Goal: Browse casually: Explore the website without a specific task or goal

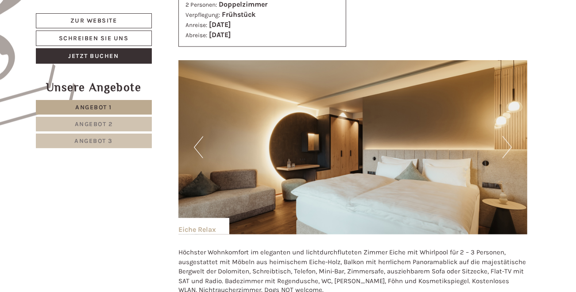
scroll to position [620, 0]
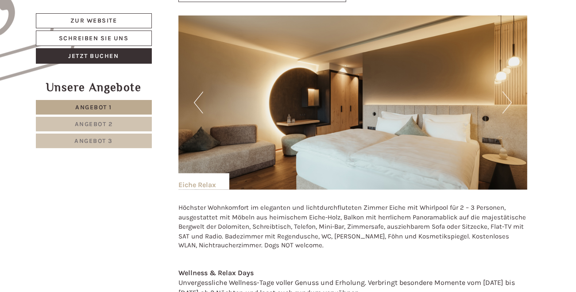
click at [509, 103] on button "Next" at bounding box center [506, 103] width 9 height 22
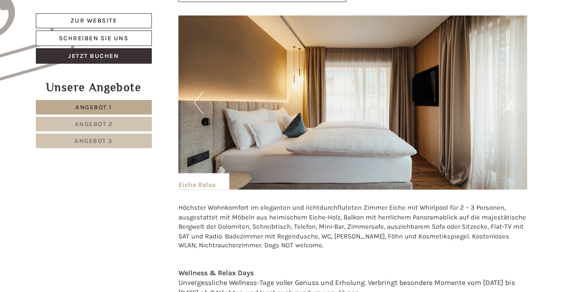
click at [509, 103] on button "Next" at bounding box center [506, 103] width 9 height 22
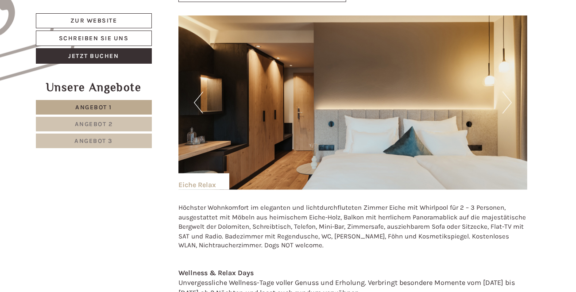
click at [509, 103] on button "Next" at bounding box center [506, 103] width 9 height 22
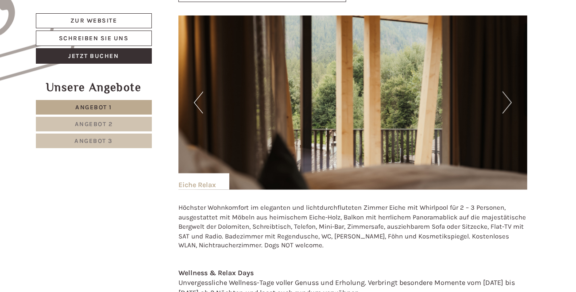
click at [509, 103] on button "Next" at bounding box center [506, 103] width 9 height 22
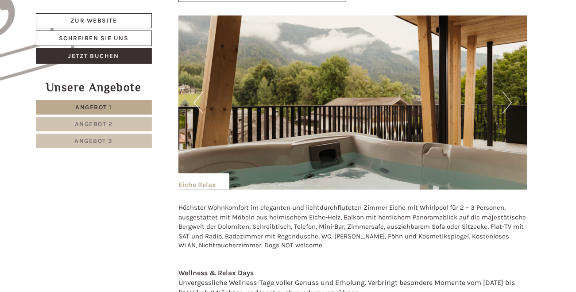
click at [508, 103] on button "Next" at bounding box center [506, 103] width 9 height 22
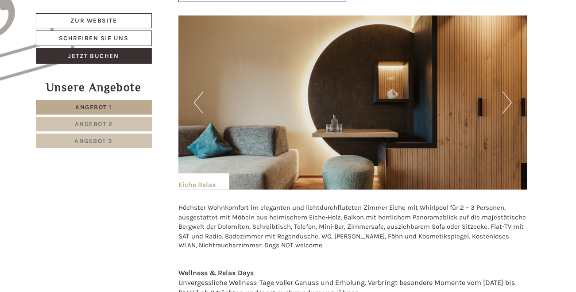
click at [508, 103] on button "Next" at bounding box center [506, 103] width 9 height 22
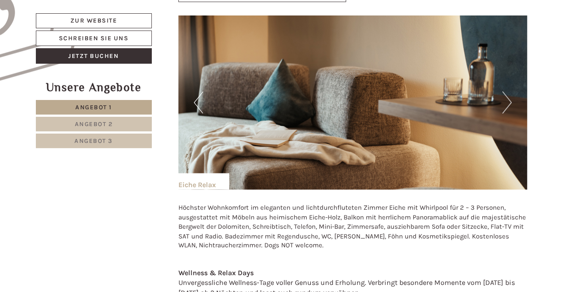
click at [508, 103] on button "Next" at bounding box center [506, 103] width 9 height 22
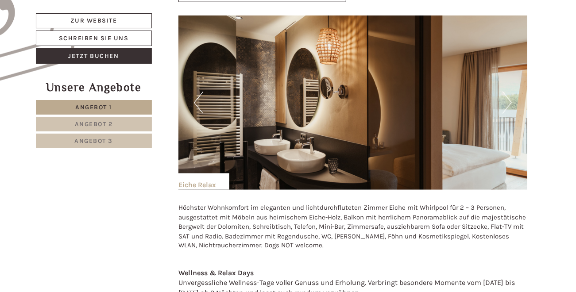
click at [508, 103] on button "Next" at bounding box center [506, 103] width 9 height 22
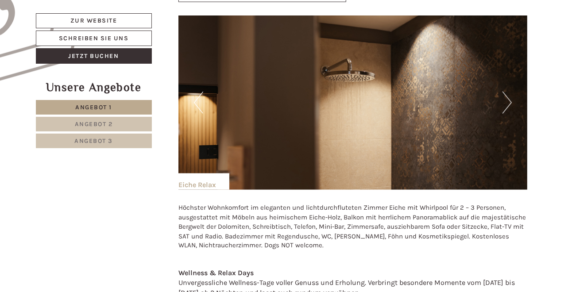
click at [508, 103] on button "Next" at bounding box center [506, 103] width 9 height 22
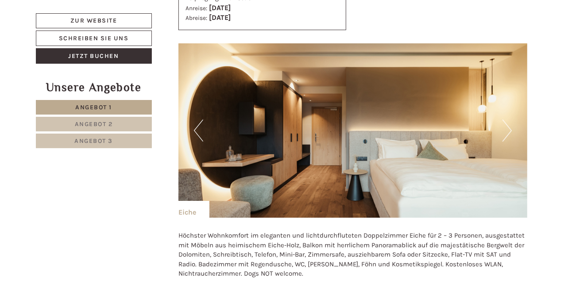
scroll to position [1505, 0]
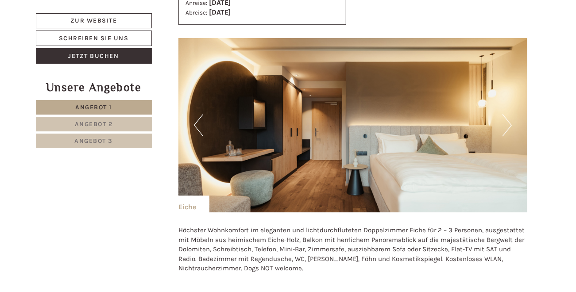
click at [510, 123] on button "Next" at bounding box center [506, 125] width 9 height 22
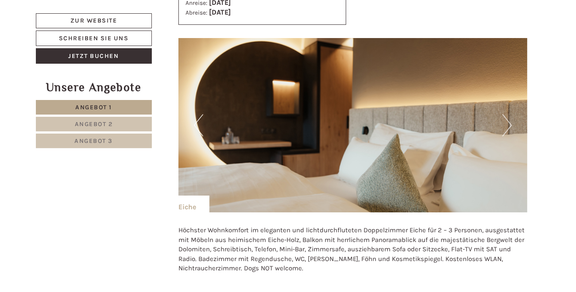
click at [510, 123] on button "Next" at bounding box center [506, 125] width 9 height 22
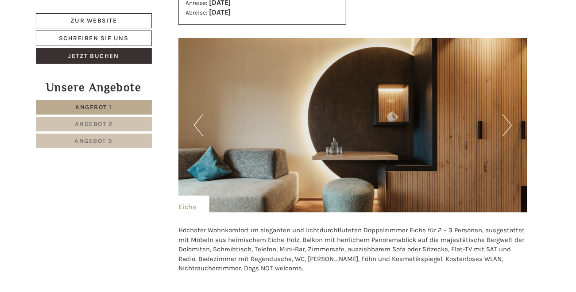
click at [510, 123] on button "Next" at bounding box center [506, 125] width 9 height 22
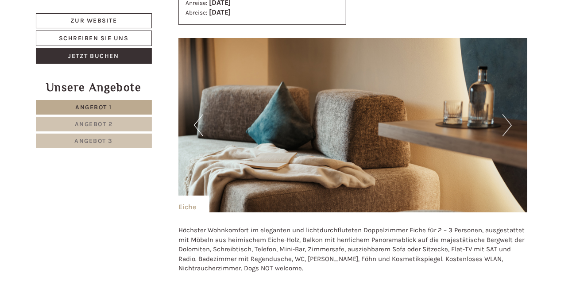
click at [510, 123] on button "Next" at bounding box center [506, 125] width 9 height 22
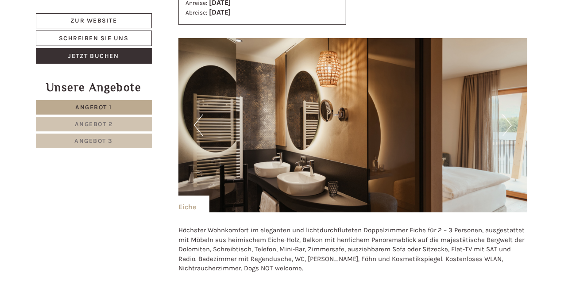
click at [510, 123] on button "Next" at bounding box center [506, 125] width 9 height 22
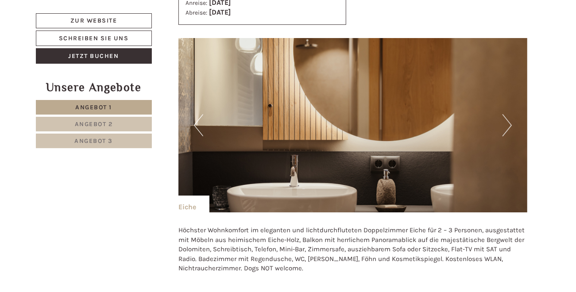
click at [510, 123] on button "Next" at bounding box center [506, 125] width 9 height 22
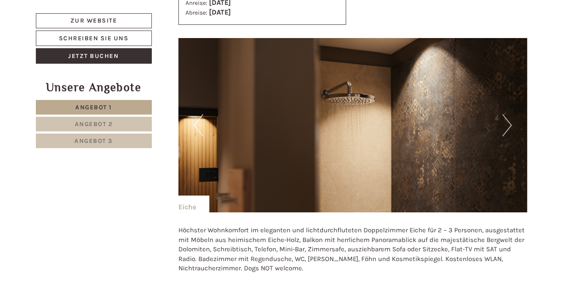
click at [510, 123] on button "Next" at bounding box center [506, 125] width 9 height 22
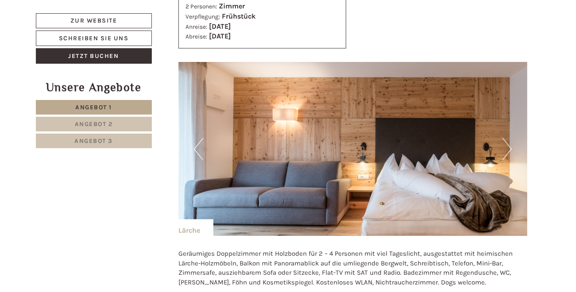
scroll to position [2390, 0]
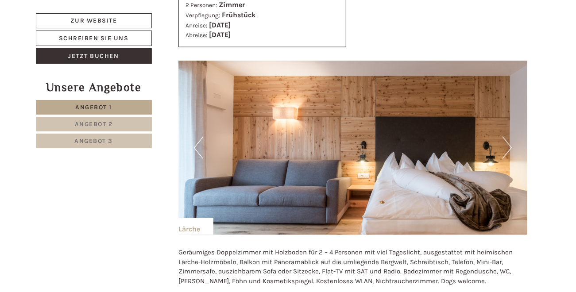
click at [511, 144] on button "Next" at bounding box center [506, 148] width 9 height 22
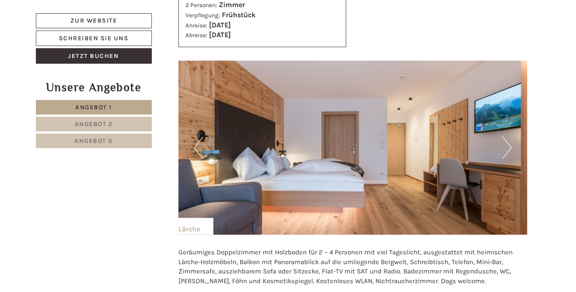
click at [511, 144] on button "Next" at bounding box center [506, 148] width 9 height 22
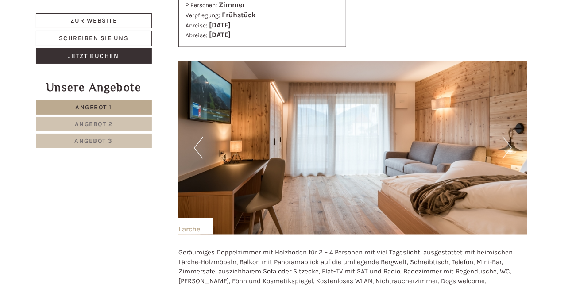
click at [511, 144] on button "Next" at bounding box center [506, 148] width 9 height 22
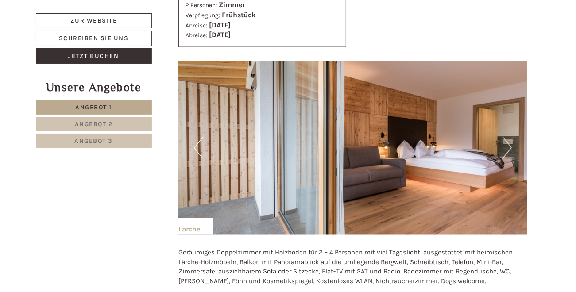
click at [511, 144] on button "Next" at bounding box center [506, 148] width 9 height 22
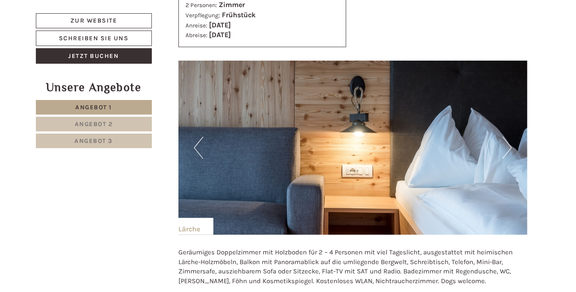
click at [511, 144] on button "Next" at bounding box center [506, 148] width 9 height 22
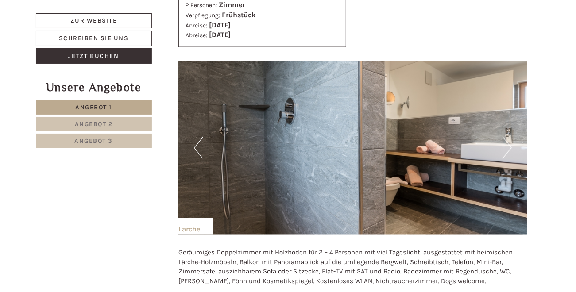
click at [511, 144] on button "Next" at bounding box center [506, 148] width 9 height 22
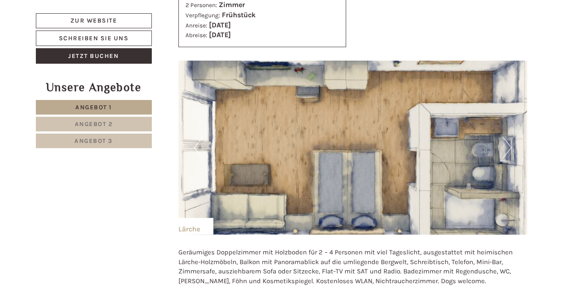
click at [511, 146] on button "Next" at bounding box center [506, 148] width 9 height 22
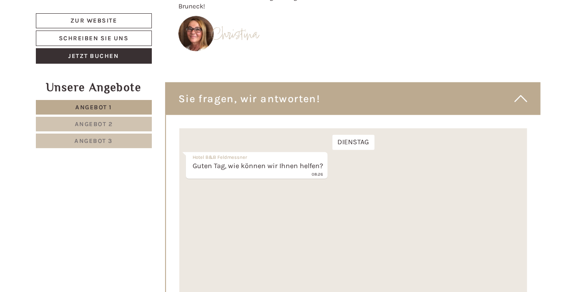
scroll to position [5489, 0]
